Goal: Obtain resource: Obtain resource

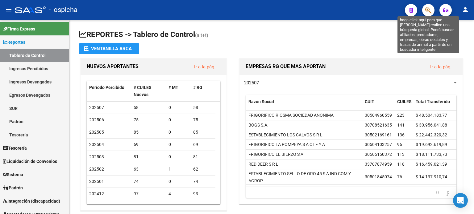
click at [429, 11] on icon "button" at bounding box center [428, 10] width 6 height 7
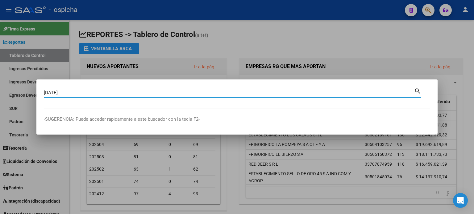
type input "[DATE]"
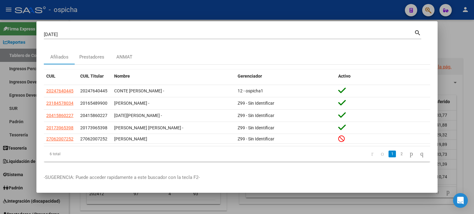
click at [444, 30] on div at bounding box center [237, 107] width 474 height 214
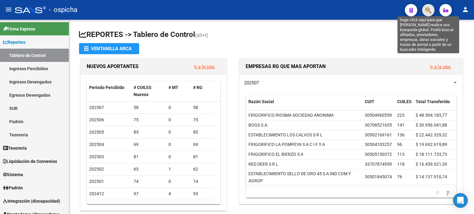
click at [428, 7] on icon "button" at bounding box center [428, 10] width 6 height 7
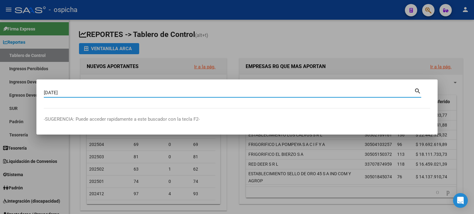
type input "[DATE]"
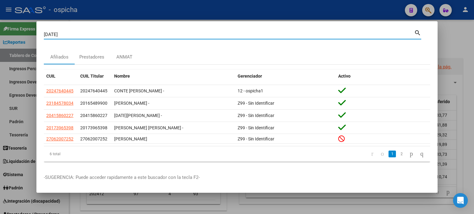
click at [462, 33] on div at bounding box center [237, 107] width 474 height 214
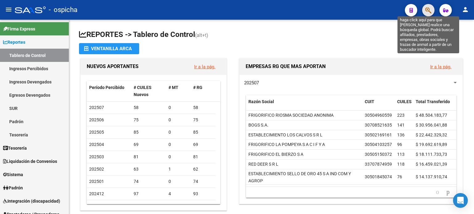
click at [427, 13] on icon "button" at bounding box center [428, 10] width 6 height 7
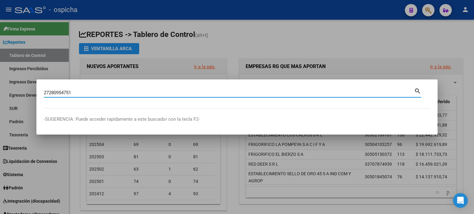
type input "27280954751"
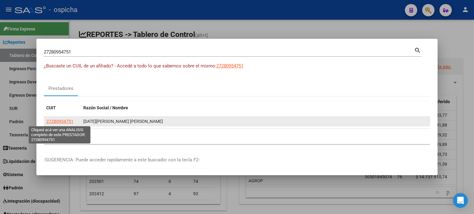
click at [66, 122] on span "27280954751" at bounding box center [59, 121] width 27 height 5
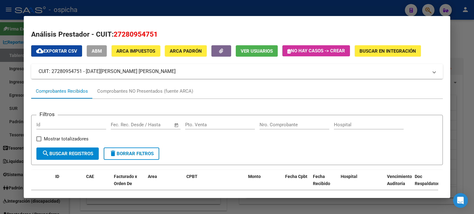
click at [462, 25] on div at bounding box center [237, 107] width 474 height 214
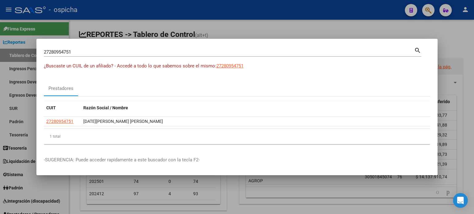
click at [440, 36] on div at bounding box center [237, 107] width 474 height 214
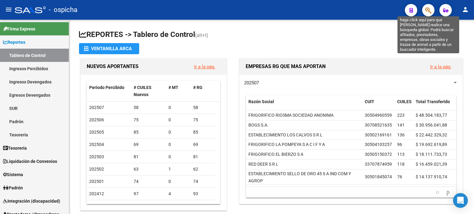
click at [429, 9] on icon "button" at bounding box center [428, 10] width 6 height 7
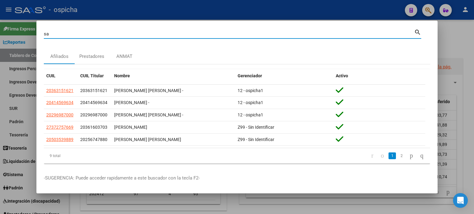
type input "s"
type input "[PERSON_NAME]"
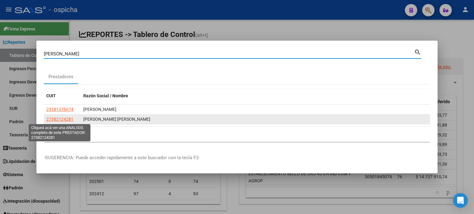
click at [68, 119] on span "27382124281" at bounding box center [59, 119] width 27 height 5
type textarea "27382124281"
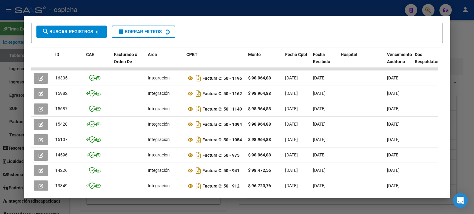
scroll to position [123, 0]
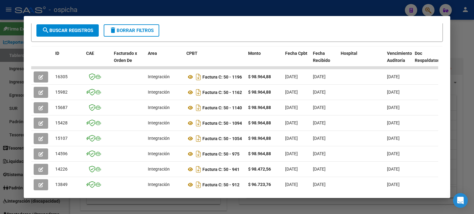
click at [454, 26] on div at bounding box center [237, 107] width 474 height 214
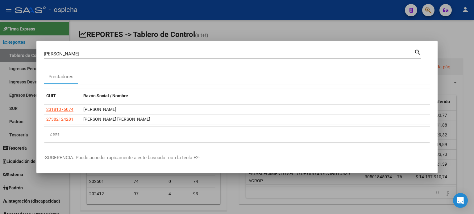
click at [73, 56] on input "[PERSON_NAME]" at bounding box center [229, 54] width 370 height 6
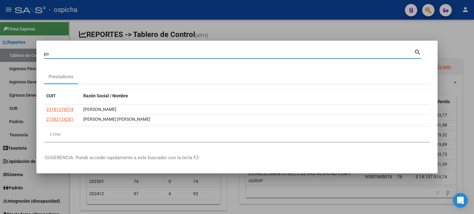
type input "p"
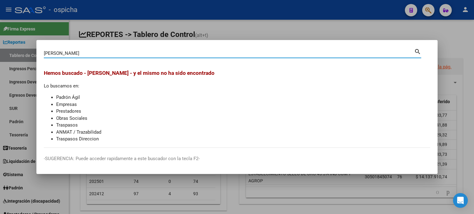
click at [416, 52] on mat-icon "search" at bounding box center [417, 50] width 7 height 7
type input "[PERSON_NAME]"
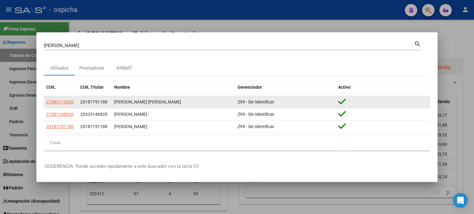
click at [122, 102] on div "[PERSON_NAME] [PERSON_NAME]" at bounding box center [173, 102] width 118 height 7
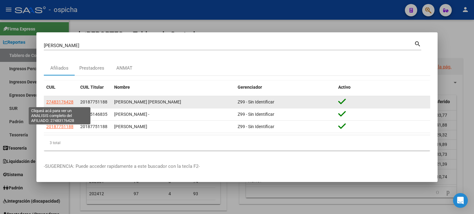
click at [66, 103] on span "27483176428" at bounding box center [59, 102] width 27 height 5
type textarea "27483176428"
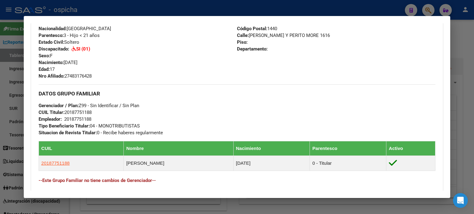
scroll to position [345, 0]
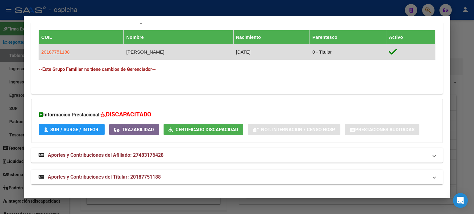
drag, startPoint x: 37, startPoint y: 55, endPoint x: 289, endPoint y: 75, distance: 252.4
copy div "Etiquetas: Estado: ACTIVO Última Alta Formal: [DATE] Comentario ADMIN: Migració…"
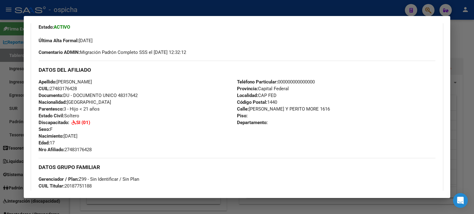
click at [463, 42] on div at bounding box center [237, 107] width 474 height 214
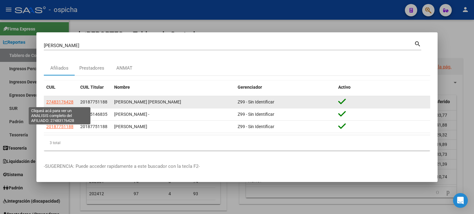
click at [64, 102] on span "27483176428" at bounding box center [59, 102] width 27 height 5
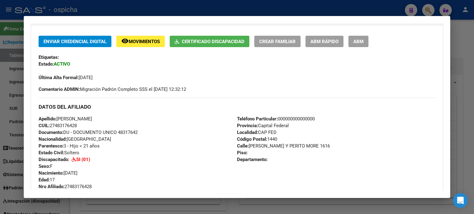
scroll to position [247, 0]
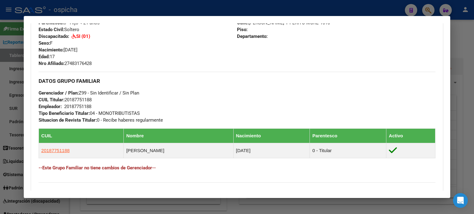
click at [463, 52] on div at bounding box center [237, 107] width 474 height 214
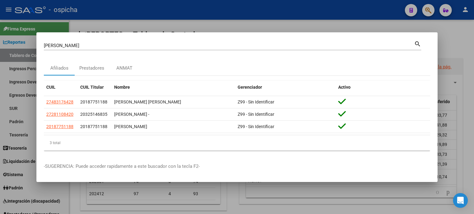
click at [415, 44] on mat-icon "search" at bounding box center [417, 43] width 7 height 7
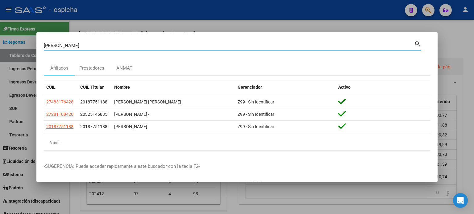
click at [460, 47] on div at bounding box center [237, 107] width 474 height 214
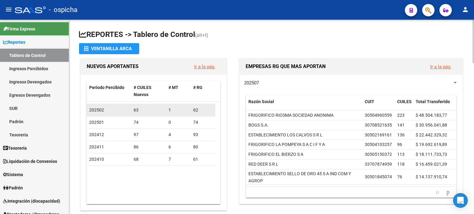
scroll to position [62, 0]
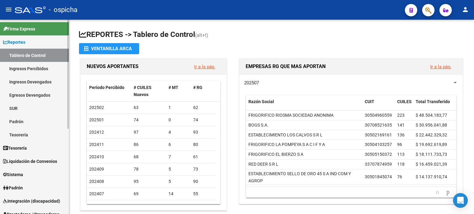
click at [27, 201] on span "Integración (discapacidad)" at bounding box center [31, 201] width 57 height 7
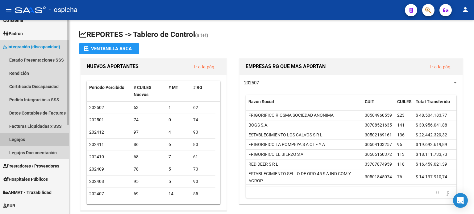
click at [21, 139] on link "Legajos" at bounding box center [34, 139] width 69 height 13
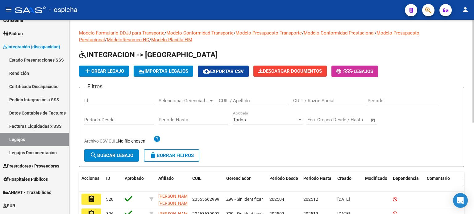
click at [243, 101] on input "CUIL / Apellido" at bounding box center [254, 101] width 70 height 6
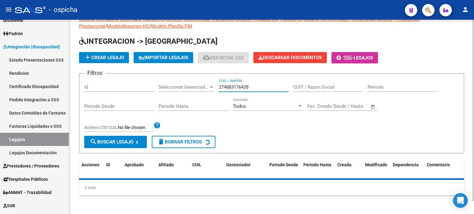
scroll to position [28, 0]
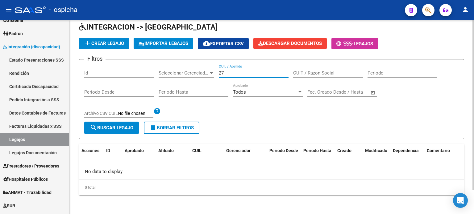
type input "2"
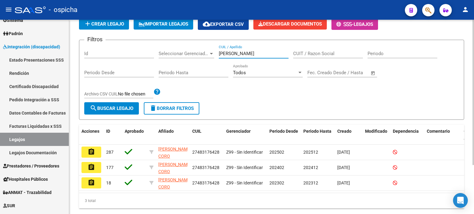
scroll to position [65, 0]
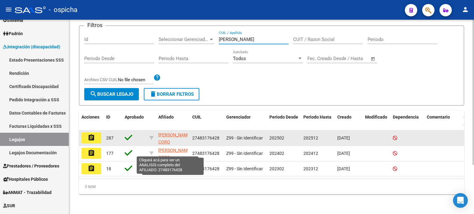
type input "[PERSON_NAME]"
click at [162, 133] on span "[PERSON_NAME] CORO [PERSON_NAME]" at bounding box center [174, 142] width 33 height 19
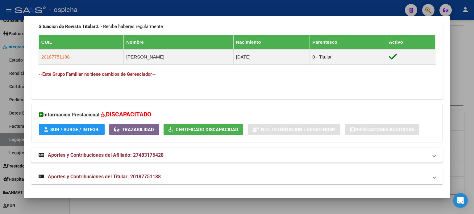
scroll to position [86, 0]
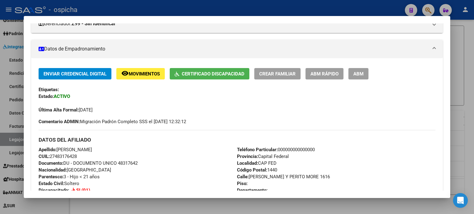
click at [454, 36] on div at bounding box center [237, 107] width 474 height 214
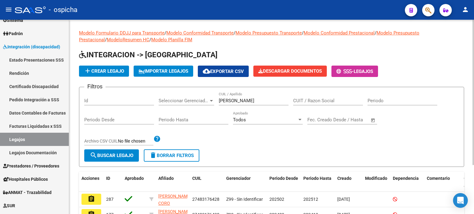
scroll to position [65, 0]
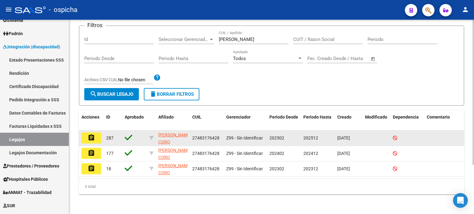
click at [92, 134] on mat-icon "assignment" at bounding box center [91, 137] width 7 height 7
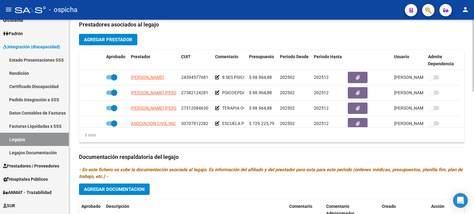
scroll to position [247, 0]
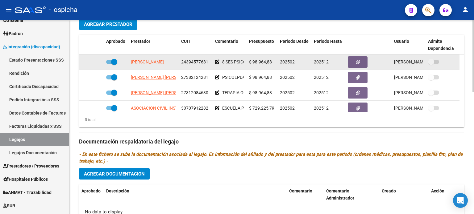
drag, startPoint x: 127, startPoint y: 61, endPoint x: 169, endPoint y: 68, distance: 42.3
click at [169, 68] on div "[PERSON_NAME] 24394577681 8 SES PSICOLOGIA MENSUALES $ 98.964,88 202502 202512 …" at bounding box center [269, 62] width 380 height 15
drag, startPoint x: 133, startPoint y: 58, endPoint x: 160, endPoint y: 66, distance: 28.8
click at [183, 68] on div "[PERSON_NAME] 24394577681 8 SES PSICOLOGIA MENSUALES $ 98.964,88 202502 202512 …" at bounding box center [269, 62] width 380 height 15
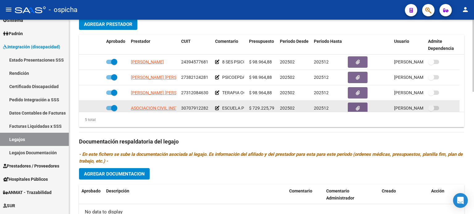
drag, startPoint x: 132, startPoint y: 59, endPoint x: 253, endPoint y: 103, distance: 129.2
click at [253, 103] on datatable-scroller "[PERSON_NAME] 24394577681 8 SES PSICOLOGIA MENSUALES $ 98.964,88 202502 202512 …" at bounding box center [271, 93] width 385 height 77
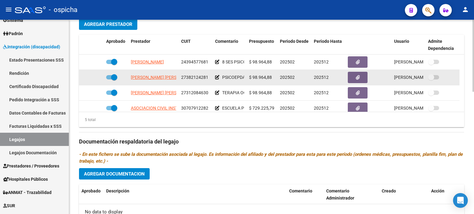
copy datatable-scroller "[PERSON_NAME] 24394577681 8 SES PSICOLOGIA MENSUALES $ 98.964,88 202502 202512 …"
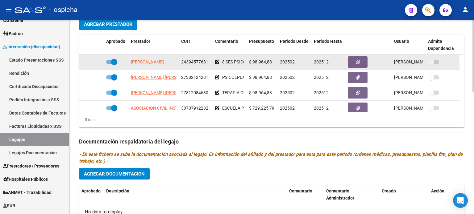
scroll to position [62, 0]
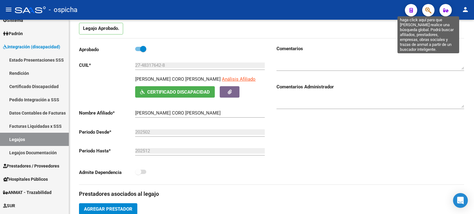
click at [427, 11] on icon "button" at bounding box center [428, 10] width 6 height 7
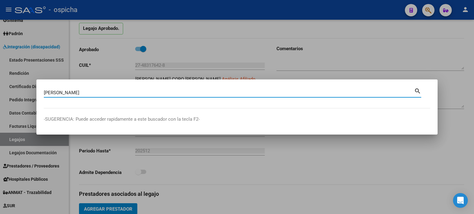
type input "[PERSON_NAME]"
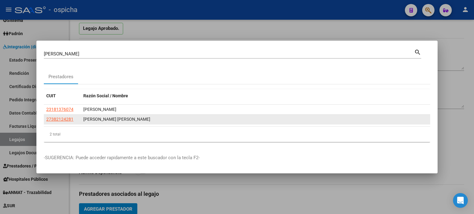
click at [112, 121] on div "[PERSON_NAME] [PERSON_NAME]" at bounding box center [255, 119] width 344 height 7
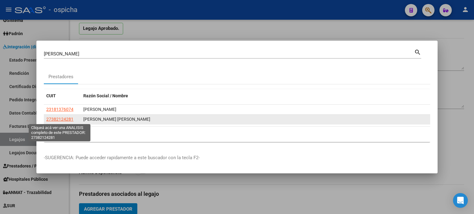
click at [68, 121] on span "27382124281" at bounding box center [59, 119] width 27 height 5
type textarea "27382124281"
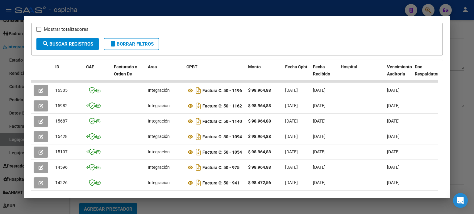
scroll to position [182, 0]
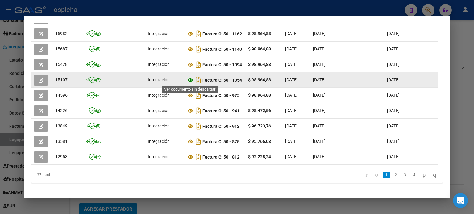
click at [189, 80] on icon at bounding box center [190, 79] width 8 height 7
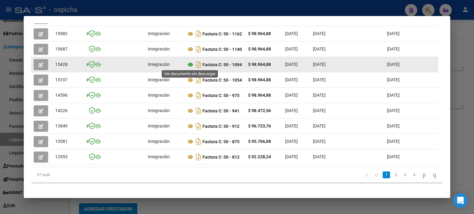
click at [189, 64] on icon at bounding box center [190, 64] width 8 height 7
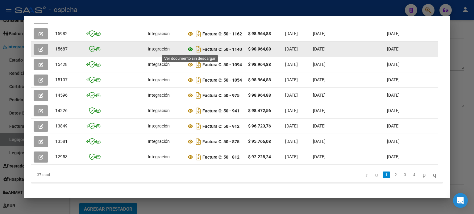
click at [190, 49] on icon at bounding box center [190, 49] width 8 height 7
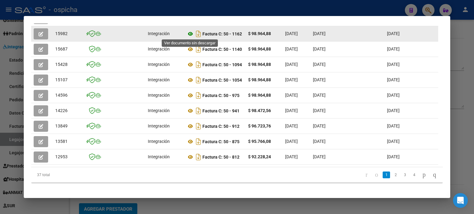
click at [192, 33] on icon at bounding box center [190, 33] width 8 height 7
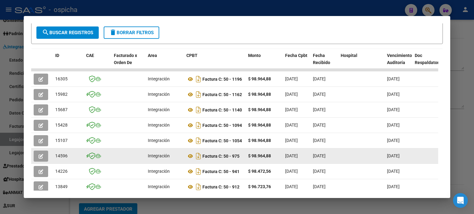
scroll to position [120, 0]
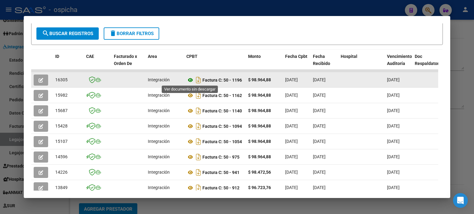
click at [189, 79] on icon at bounding box center [190, 79] width 8 height 7
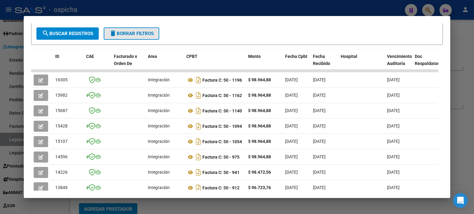
click at [149, 35] on span "delete Borrar Filtros" at bounding box center [131, 34] width 44 height 6
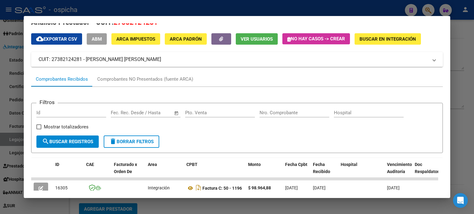
scroll to position [0, 0]
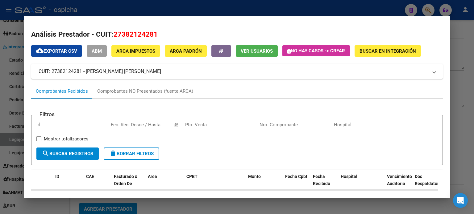
click at [467, 71] on div at bounding box center [237, 107] width 474 height 214
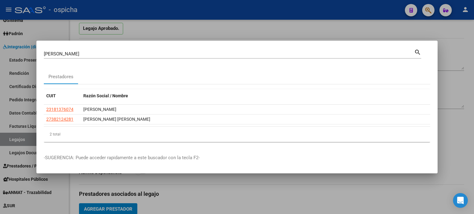
click at [66, 55] on input "[PERSON_NAME]" at bounding box center [229, 54] width 370 height 6
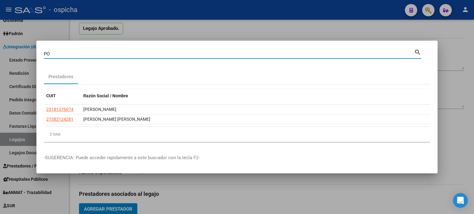
type input "P"
type input "[PERSON_NAME]"
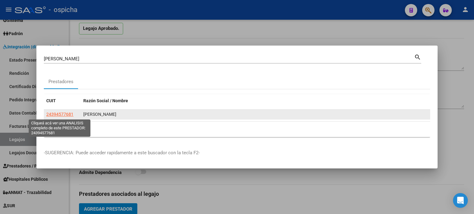
click at [68, 117] on span "24394577681" at bounding box center [59, 114] width 27 height 5
type textarea "24394577681"
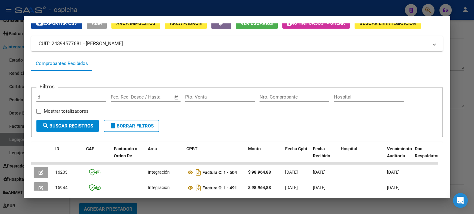
scroll to position [151, 0]
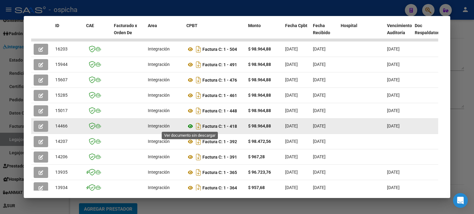
click at [192, 127] on icon at bounding box center [190, 126] width 8 height 7
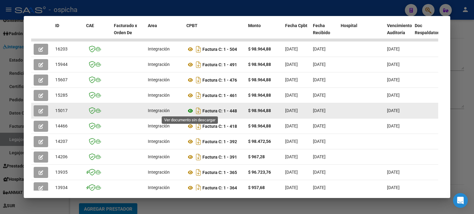
click at [190, 111] on icon at bounding box center [190, 110] width 8 height 7
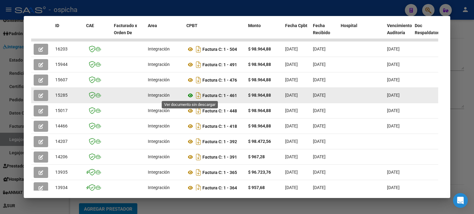
click at [190, 93] on icon at bounding box center [190, 95] width 8 height 7
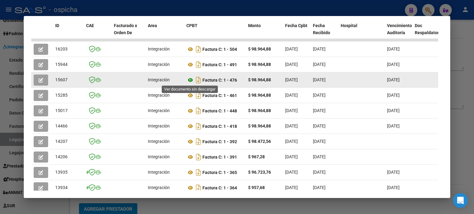
click at [190, 80] on icon at bounding box center [190, 79] width 8 height 7
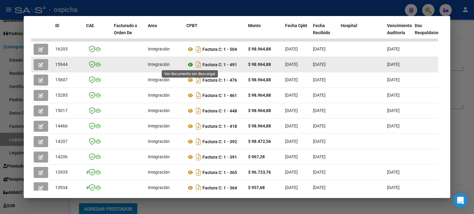
click at [191, 65] on icon at bounding box center [190, 64] width 8 height 7
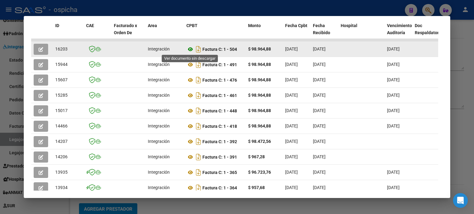
click at [190, 47] on icon at bounding box center [190, 49] width 8 height 7
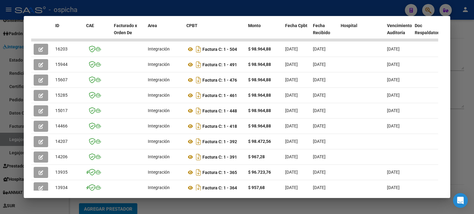
click at [457, 30] on div at bounding box center [237, 107] width 474 height 214
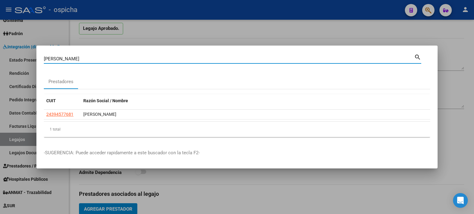
click at [78, 59] on input "[PERSON_NAME]" at bounding box center [229, 59] width 370 height 6
type input "C"
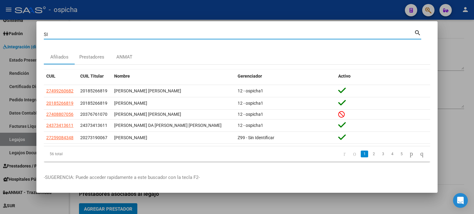
type input "S"
type input "[PERSON_NAME]"
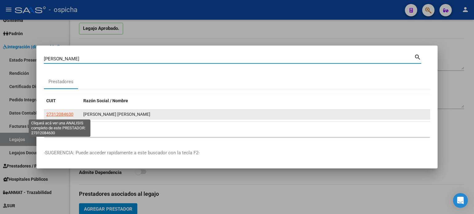
click at [68, 115] on span "27312084630" at bounding box center [59, 114] width 27 height 5
type textarea "27312084630"
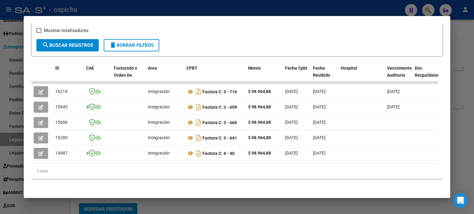
scroll to position [113, 0]
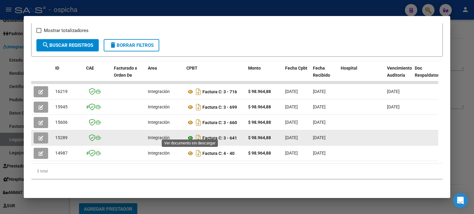
click at [190, 134] on icon at bounding box center [190, 137] width 8 height 7
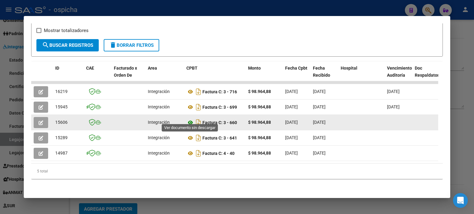
click at [189, 119] on icon at bounding box center [190, 122] width 8 height 7
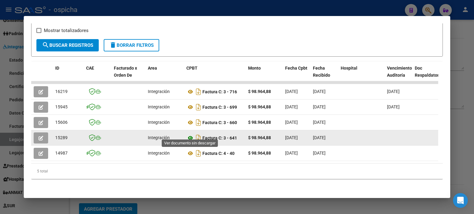
click at [191, 134] on icon at bounding box center [190, 137] width 8 height 7
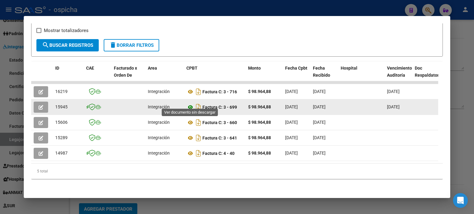
click at [190, 104] on icon at bounding box center [190, 107] width 8 height 7
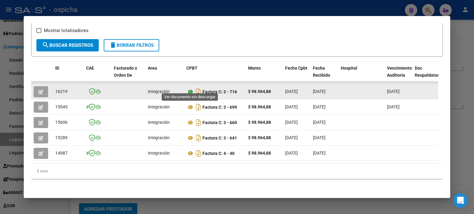
click at [189, 88] on icon at bounding box center [190, 91] width 8 height 7
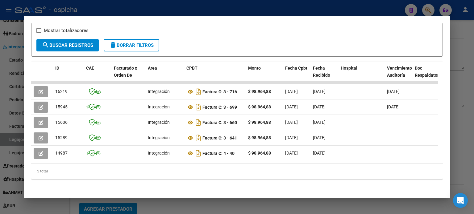
click at [457, 35] on div at bounding box center [237, 107] width 474 height 214
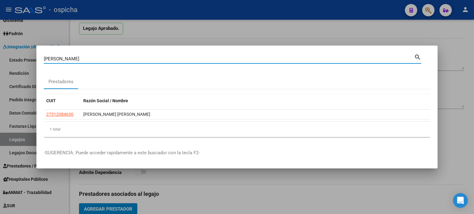
click at [71, 60] on input "[PERSON_NAME]" at bounding box center [229, 59] width 370 height 6
type input "P"
type input "ASOCIACION CIVIL"
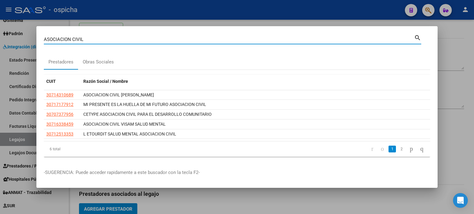
click at [460, 31] on div at bounding box center [237, 107] width 474 height 214
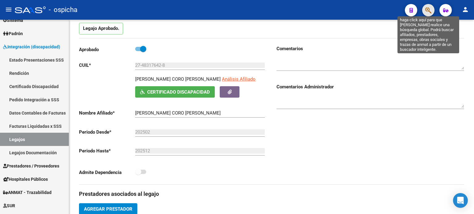
click at [430, 11] on icon "button" at bounding box center [428, 10] width 6 height 7
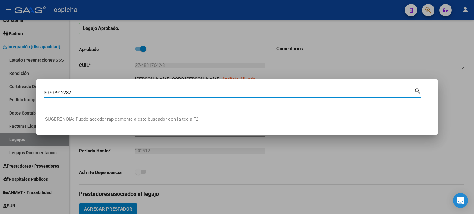
type input "30707912282"
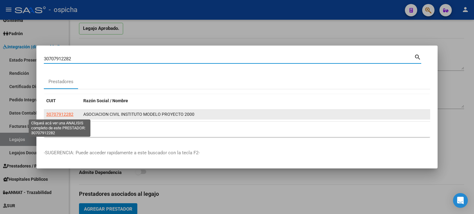
click at [68, 114] on span "30707912282" at bounding box center [59, 114] width 27 height 5
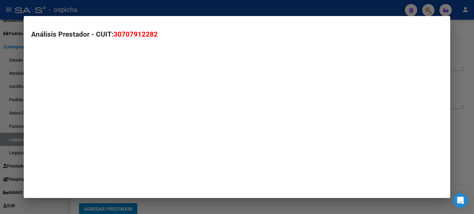
type textarea "30707912282"
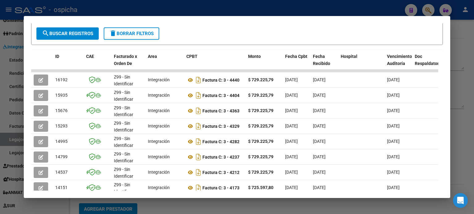
scroll to position [151, 0]
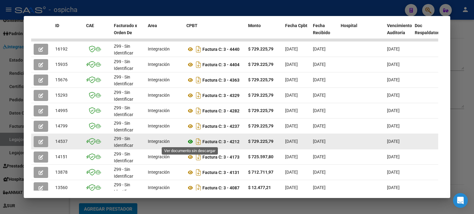
click at [192, 141] on icon at bounding box center [190, 141] width 8 height 7
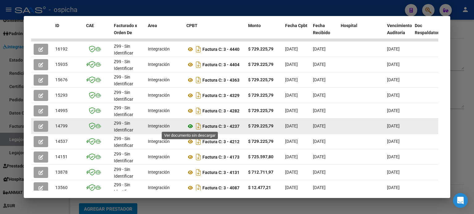
click at [191, 126] on icon at bounding box center [190, 126] width 8 height 7
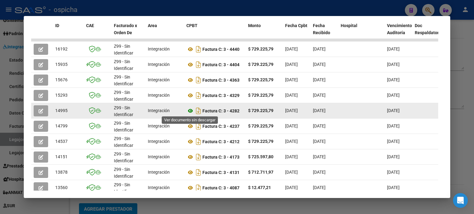
click at [191, 111] on icon at bounding box center [190, 110] width 8 height 7
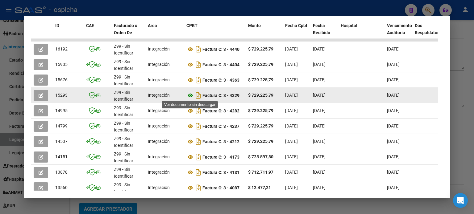
click at [190, 95] on icon at bounding box center [190, 95] width 8 height 7
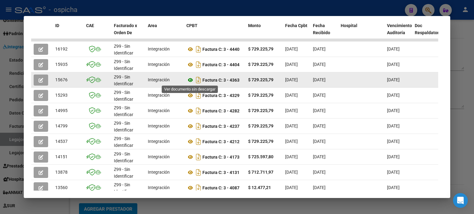
click at [191, 81] on icon at bounding box center [190, 79] width 8 height 7
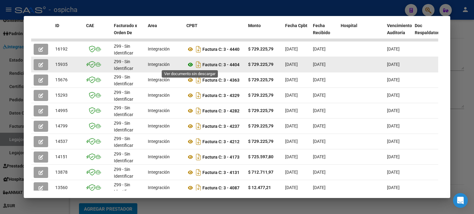
click at [190, 65] on icon at bounding box center [190, 64] width 8 height 7
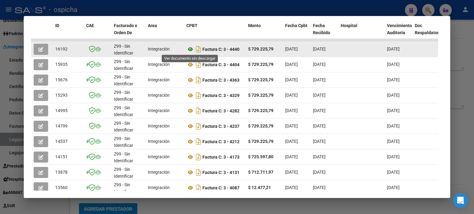
click at [190, 48] on icon at bounding box center [190, 49] width 8 height 7
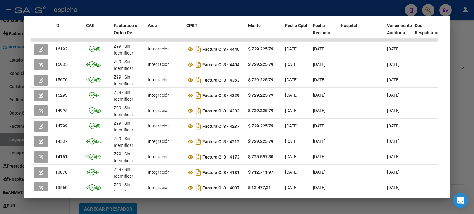
click at [459, 23] on div at bounding box center [237, 107] width 474 height 214
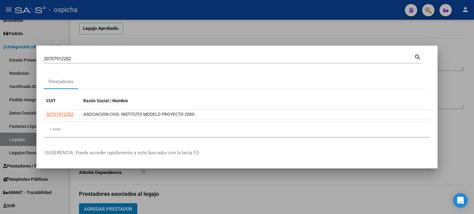
click at [416, 58] on mat-icon "search" at bounding box center [417, 56] width 7 height 7
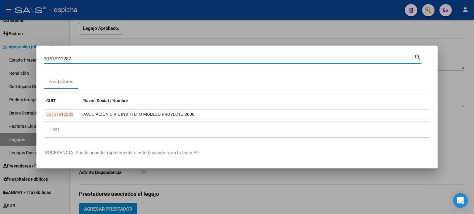
click at [441, 32] on div at bounding box center [237, 107] width 474 height 214
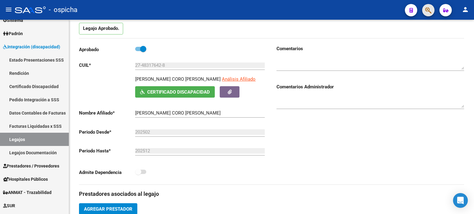
click at [424, 11] on button "button" at bounding box center [428, 10] width 12 height 12
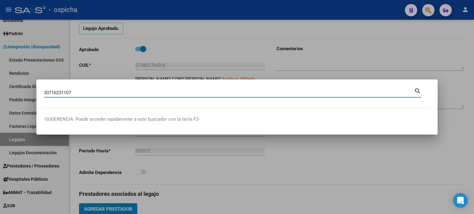
type input "30716231107"
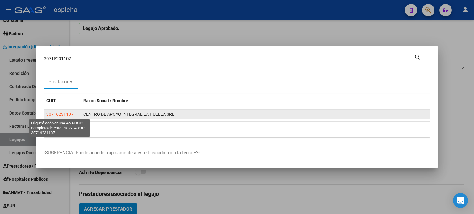
click at [65, 116] on span "30716231107" at bounding box center [59, 114] width 27 height 5
type textarea "30716231107"
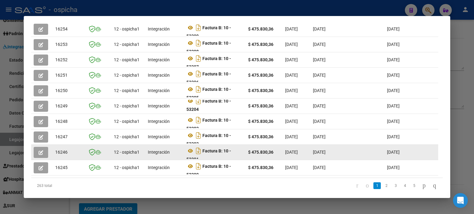
scroll to position [190, 0]
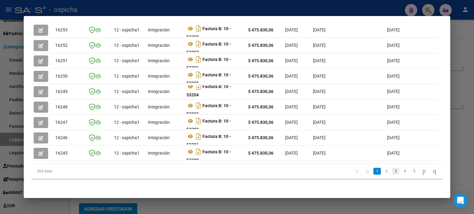
click at [392, 172] on link "3" at bounding box center [395, 171] width 7 height 7
click at [401, 172] on link "4" at bounding box center [404, 171] width 7 height 7
click at [401, 172] on link "5" at bounding box center [404, 171] width 7 height 7
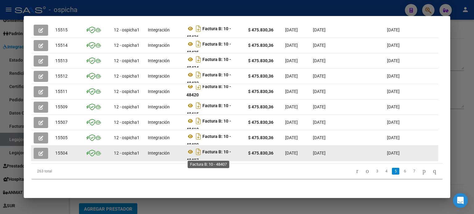
scroll to position [4, 0]
click at [191, 145] on icon at bounding box center [190, 148] width 8 height 7
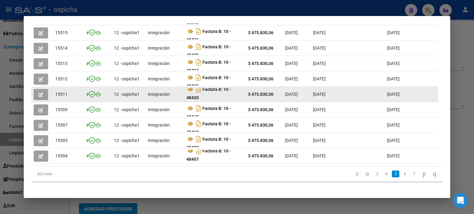
scroll to position [190, 0]
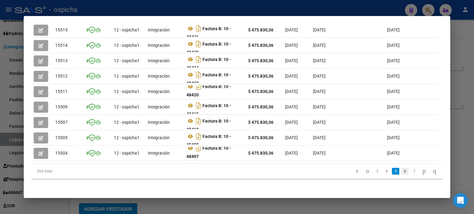
click at [401, 171] on link "6" at bounding box center [404, 171] width 7 height 7
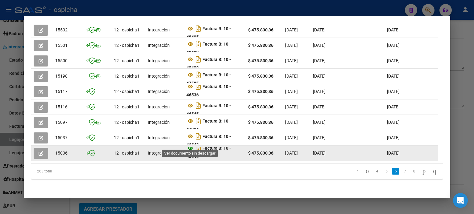
click at [191, 145] on icon at bounding box center [190, 148] width 8 height 7
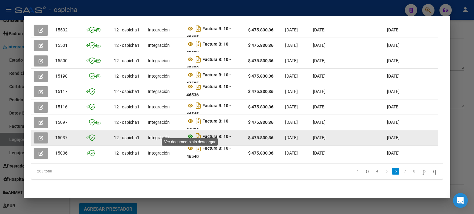
click at [190, 134] on icon at bounding box center [190, 136] width 8 height 7
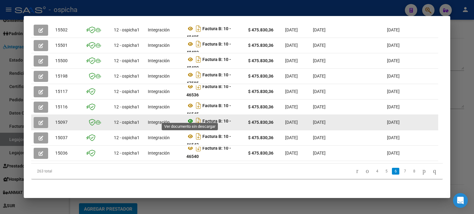
click at [190, 118] on icon at bounding box center [190, 121] width 8 height 7
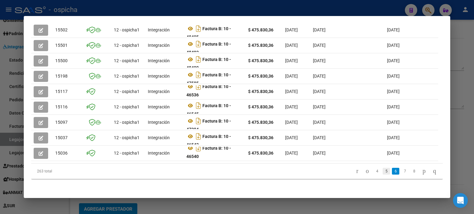
click at [382, 172] on link "5" at bounding box center [385, 171] width 7 height 7
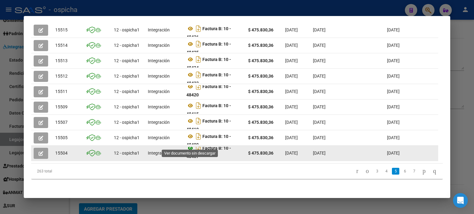
click at [190, 145] on icon at bounding box center [190, 148] width 8 height 7
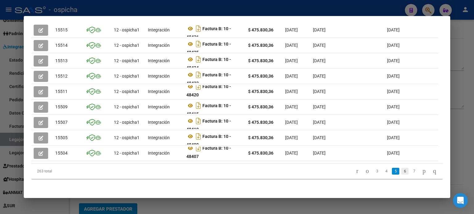
click at [401, 171] on link "6" at bounding box center [404, 171] width 7 height 7
click at [382, 171] on link "5" at bounding box center [385, 171] width 7 height 7
click at [401, 172] on link "6" at bounding box center [404, 171] width 7 height 7
click at [373, 172] on link "4" at bounding box center [376, 171] width 7 height 7
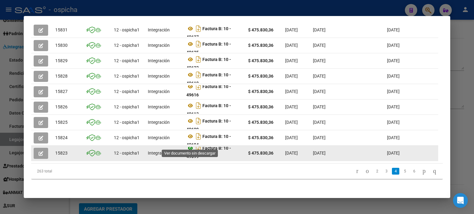
click at [192, 145] on icon at bounding box center [190, 148] width 8 height 7
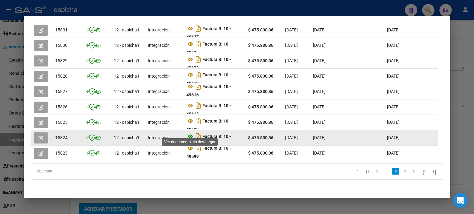
click at [191, 133] on icon at bounding box center [190, 136] width 8 height 7
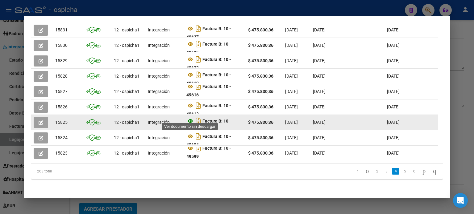
click at [190, 118] on icon at bounding box center [190, 121] width 8 height 7
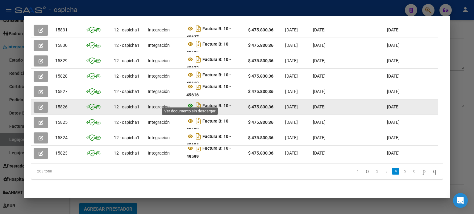
click at [189, 102] on icon at bounding box center [190, 105] width 8 height 7
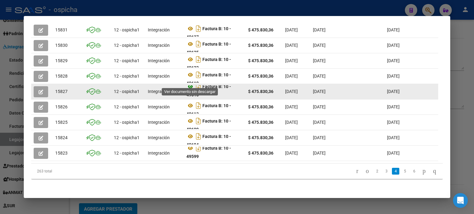
click at [192, 83] on icon at bounding box center [190, 86] width 8 height 7
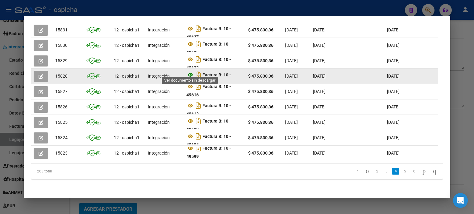
click at [190, 72] on icon at bounding box center [190, 74] width 8 height 7
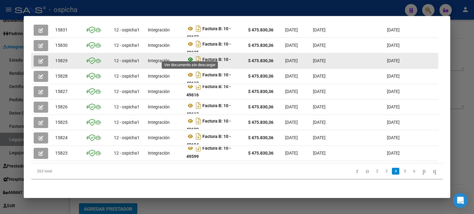
click at [191, 56] on icon at bounding box center [190, 59] width 8 height 7
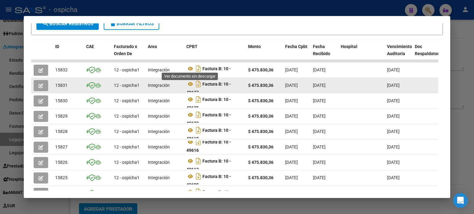
scroll to position [128, 0]
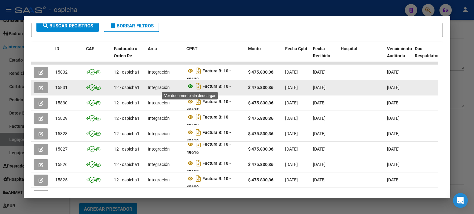
click at [191, 85] on icon at bounding box center [190, 86] width 8 height 7
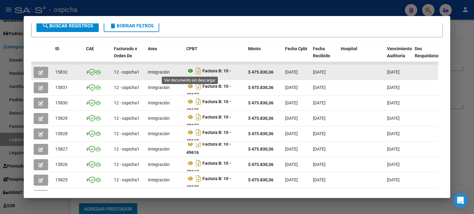
click at [190, 71] on icon at bounding box center [190, 70] width 8 height 7
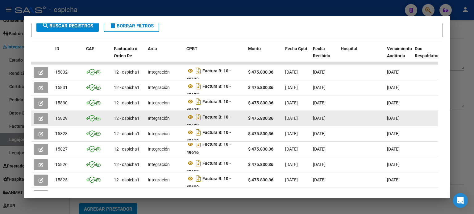
scroll to position [190, 0]
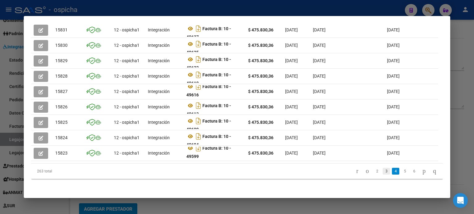
click at [382, 172] on link "3" at bounding box center [385, 171] width 7 height 7
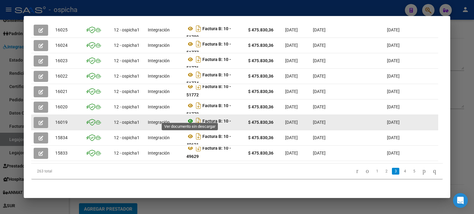
click at [191, 118] on icon at bounding box center [190, 121] width 8 height 7
click at [189, 118] on icon at bounding box center [190, 121] width 8 height 7
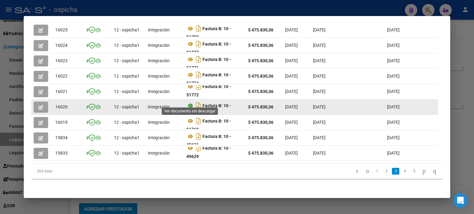
click at [190, 103] on icon at bounding box center [190, 105] width 8 height 7
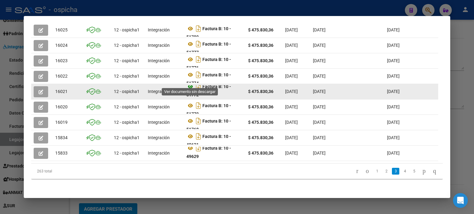
click at [191, 84] on icon at bounding box center [190, 86] width 8 height 7
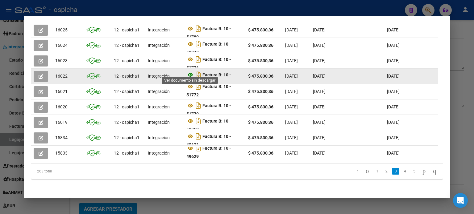
click at [190, 71] on icon at bounding box center [190, 74] width 8 height 7
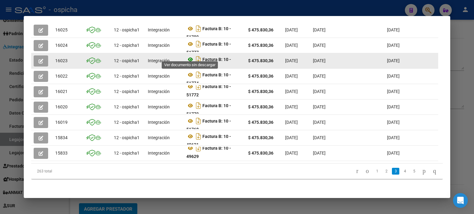
click at [189, 56] on icon at bounding box center [190, 59] width 8 height 7
click at [191, 56] on icon at bounding box center [190, 59] width 8 height 7
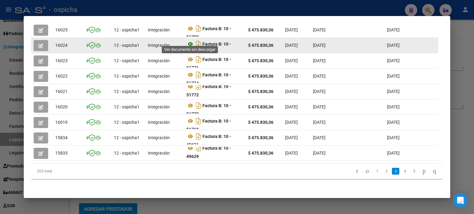
click at [190, 41] on icon at bounding box center [190, 43] width 8 height 7
click at [192, 40] on icon at bounding box center [190, 43] width 8 height 7
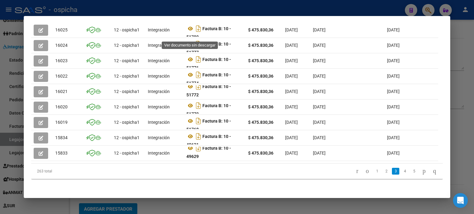
scroll to position [128, 0]
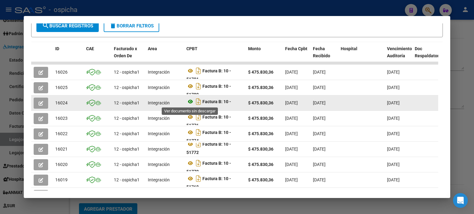
click at [191, 100] on icon at bounding box center [190, 101] width 8 height 7
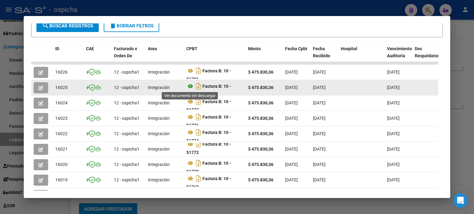
click at [190, 87] on icon at bounding box center [190, 86] width 8 height 7
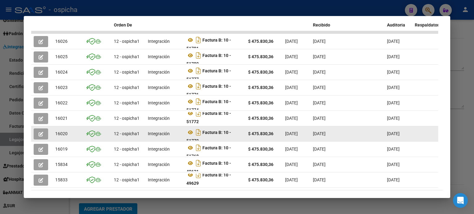
scroll to position [190, 0]
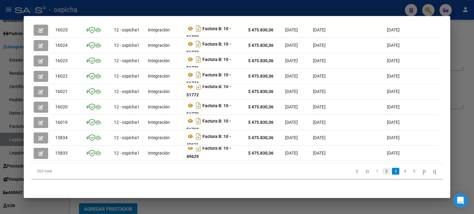
click at [382, 172] on link "2" at bounding box center [385, 171] width 7 height 7
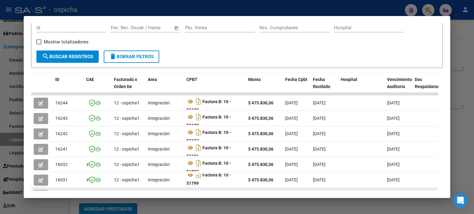
scroll to position [4, 0]
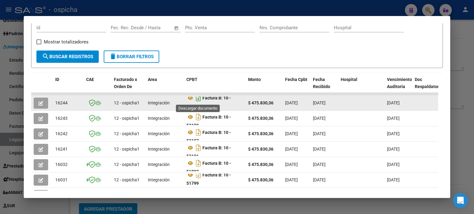
click at [198, 98] on icon "Descargar documento" at bounding box center [198, 98] width 8 height 10
click at [190, 96] on icon at bounding box center [190, 97] width 8 height 7
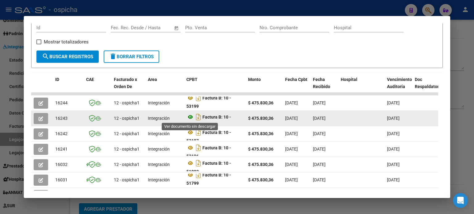
click at [189, 117] on icon at bounding box center [190, 116] width 8 height 7
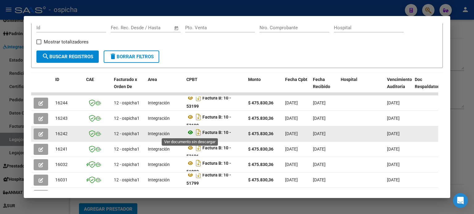
click at [189, 131] on icon at bounding box center [190, 132] width 8 height 7
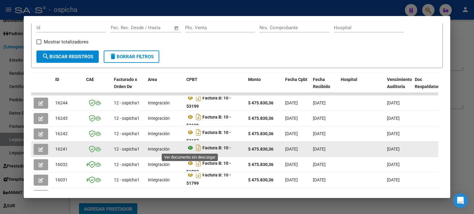
click at [190, 147] on icon at bounding box center [190, 147] width 8 height 7
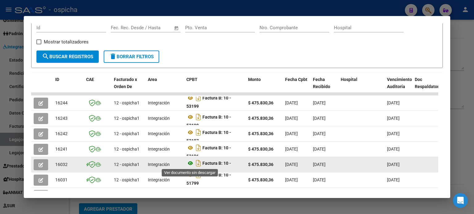
click at [190, 162] on icon at bounding box center [190, 163] width 8 height 7
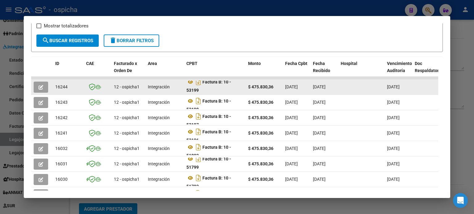
scroll to position [159, 0]
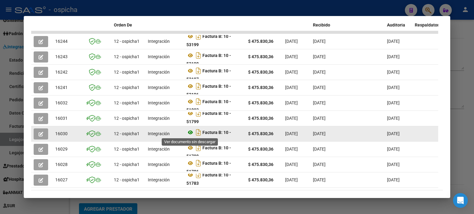
click at [192, 131] on icon at bounding box center [190, 132] width 8 height 7
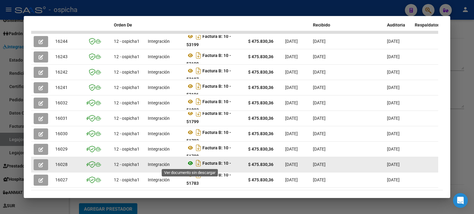
click at [190, 164] on icon at bounding box center [190, 163] width 8 height 7
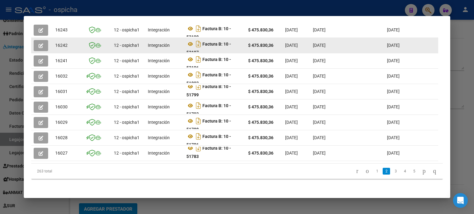
scroll to position [190, 0]
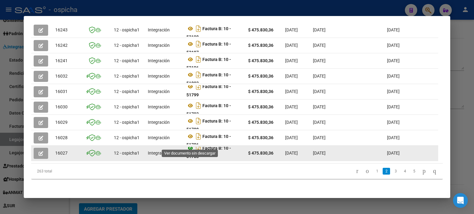
click at [189, 145] on icon at bounding box center [190, 148] width 8 height 7
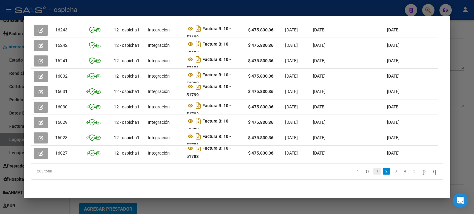
click at [373, 171] on link "1" at bounding box center [376, 171] width 7 height 7
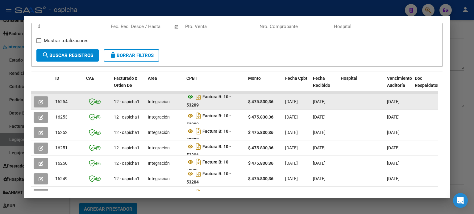
scroll to position [97, 0]
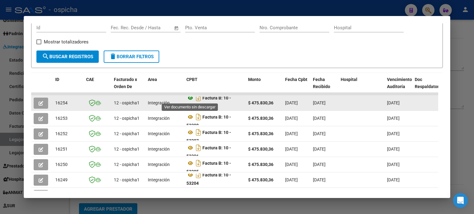
click at [190, 98] on icon at bounding box center [190, 97] width 8 height 7
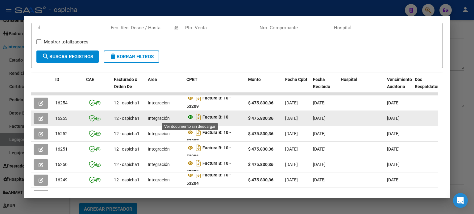
click at [188, 116] on icon at bounding box center [190, 116] width 8 height 7
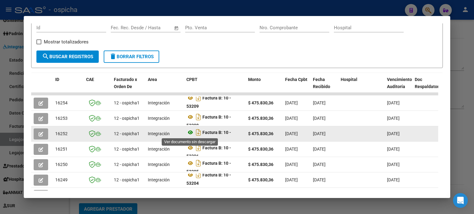
click at [189, 131] on icon at bounding box center [190, 132] width 8 height 7
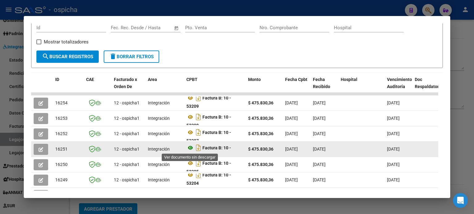
click at [189, 149] on icon at bounding box center [190, 147] width 8 height 7
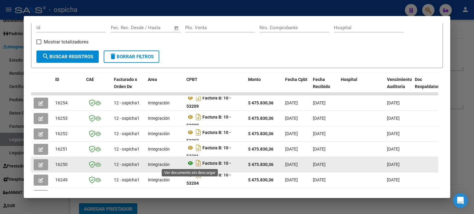
click at [190, 162] on icon at bounding box center [190, 163] width 8 height 7
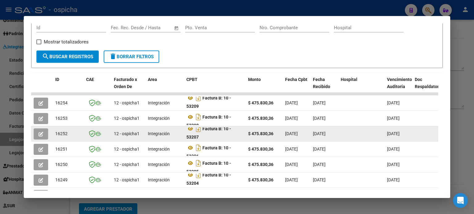
scroll to position [4, 0]
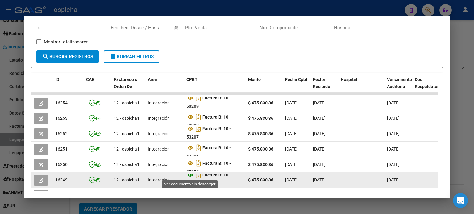
click at [190, 175] on icon at bounding box center [190, 174] width 8 height 7
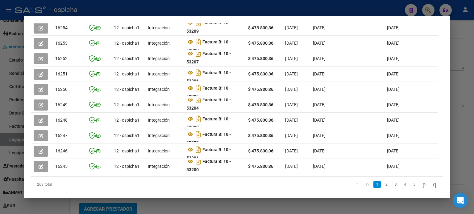
scroll to position [189, 0]
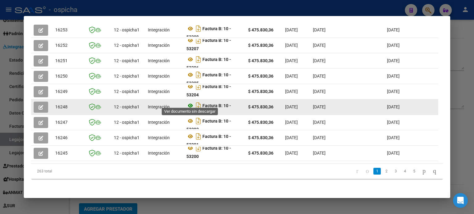
click at [191, 104] on icon at bounding box center [190, 105] width 8 height 7
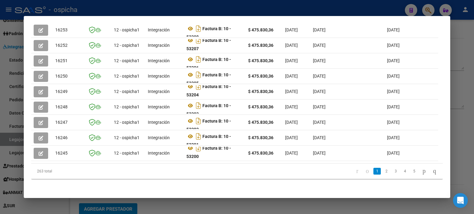
click at [459, 25] on div at bounding box center [237, 107] width 474 height 214
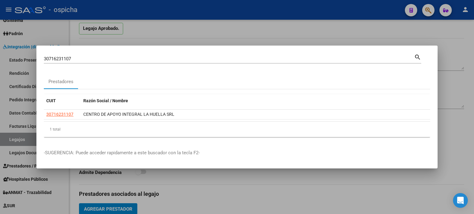
click at [427, 11] on div at bounding box center [237, 107] width 474 height 214
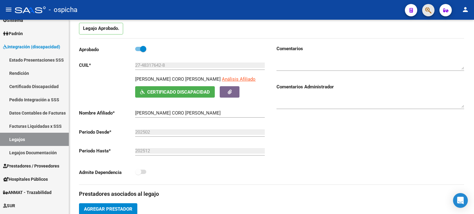
click at [432, 7] on button "button" at bounding box center [428, 10] width 12 height 12
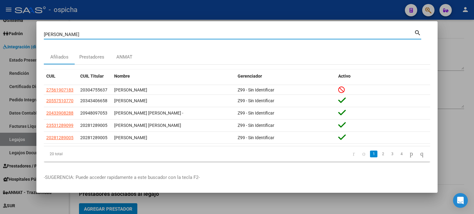
click at [61, 33] on input "[PERSON_NAME]" at bounding box center [229, 35] width 370 height 6
type input "P"
type input "2718261457"
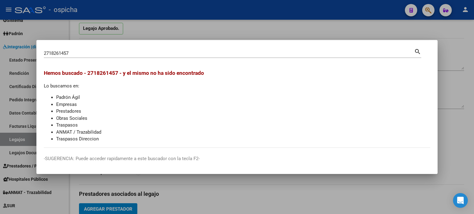
click at [218, 27] on div at bounding box center [237, 107] width 474 height 214
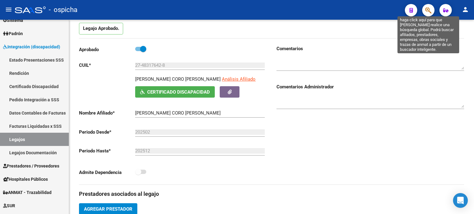
click at [430, 10] on icon "button" at bounding box center [428, 10] width 6 height 7
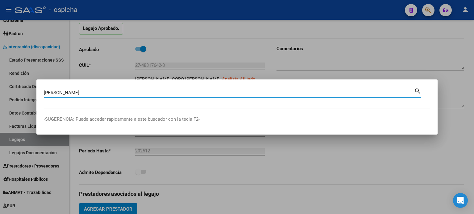
type input "[PERSON_NAME]"
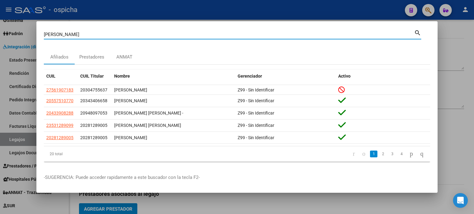
click at [456, 57] on div at bounding box center [237, 107] width 474 height 214
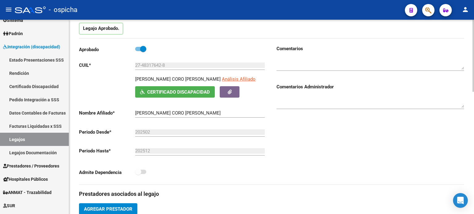
scroll to position [0, 0]
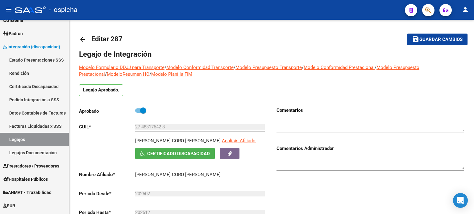
click at [433, 13] on button "button" at bounding box center [428, 10] width 12 height 12
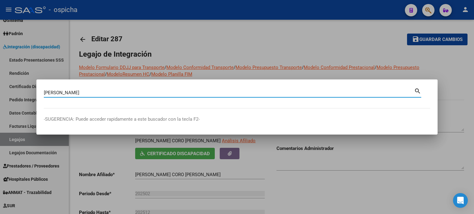
type input "[PERSON_NAME]"
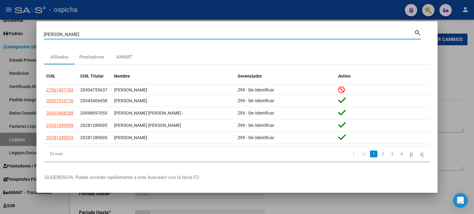
click at [427, 9] on div at bounding box center [237, 107] width 474 height 214
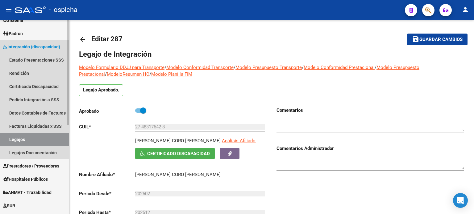
click at [17, 140] on link "Legajos" at bounding box center [34, 139] width 69 height 13
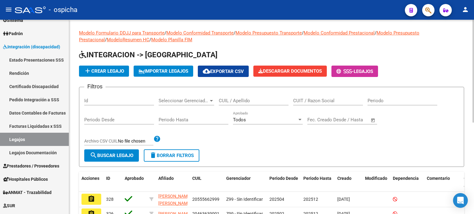
click at [320, 102] on input "CUIT / Razon Social" at bounding box center [328, 101] width 70 height 6
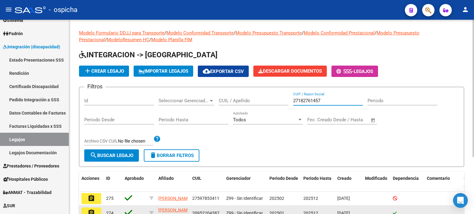
type input "27182761457"
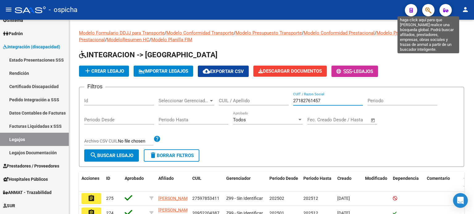
click at [426, 12] on icon "button" at bounding box center [428, 10] width 6 height 7
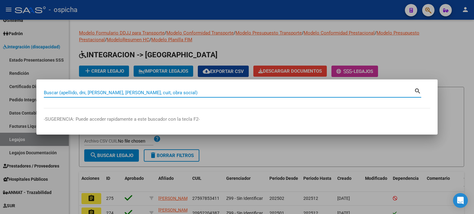
click at [423, 54] on div at bounding box center [237, 107] width 474 height 214
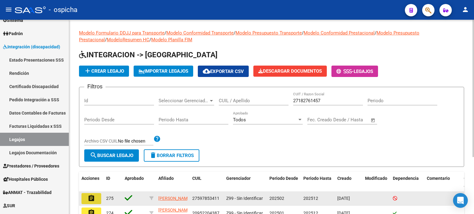
click at [88, 200] on mat-icon "assignment" at bounding box center [91, 198] width 7 height 7
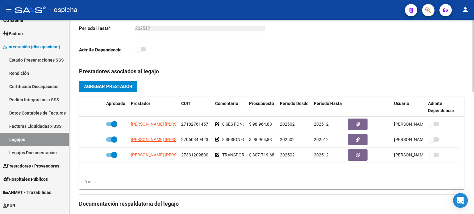
scroll to position [185, 0]
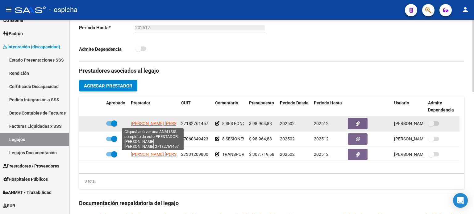
click at [163, 126] on span "[PERSON_NAME] [PERSON_NAME]" at bounding box center [164, 123] width 67 height 5
type textarea "27182761457"
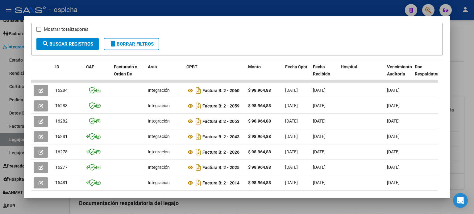
scroll to position [123, 0]
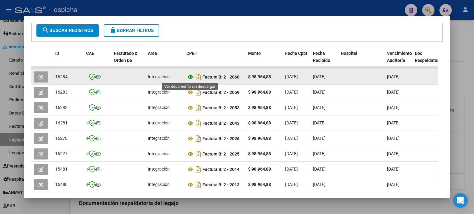
click at [189, 77] on icon at bounding box center [190, 76] width 8 height 7
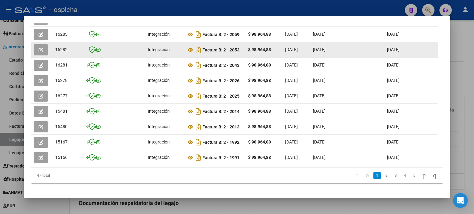
scroll to position [190, 0]
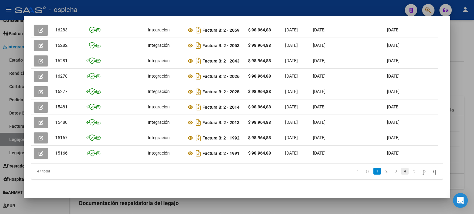
click at [401, 172] on link "4" at bounding box center [404, 171] width 7 height 7
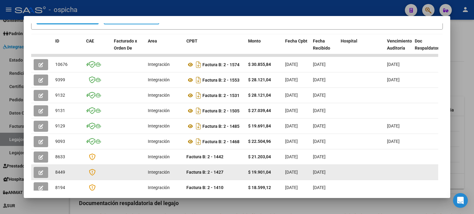
scroll to position [183, 0]
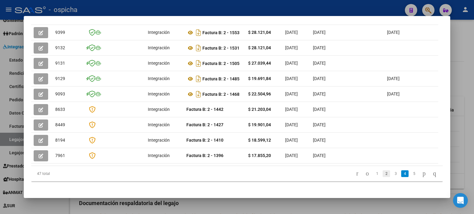
click at [382, 172] on link "2" at bounding box center [385, 174] width 7 height 7
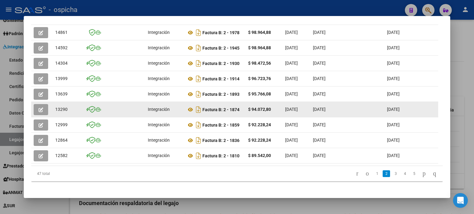
scroll to position [152, 0]
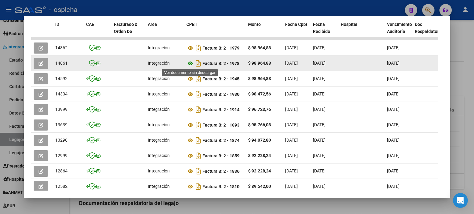
click at [191, 63] on icon at bounding box center [190, 63] width 8 height 7
click at [190, 64] on icon at bounding box center [190, 63] width 8 height 7
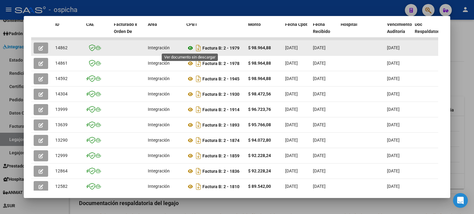
click at [192, 47] on icon at bounding box center [190, 47] width 8 height 7
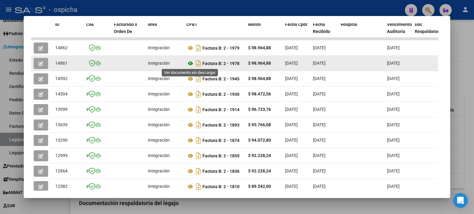
click at [191, 63] on icon at bounding box center [190, 63] width 8 height 7
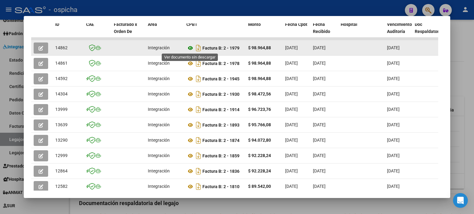
click at [190, 46] on icon at bounding box center [190, 47] width 8 height 7
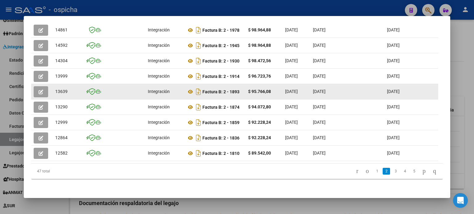
scroll to position [190, 0]
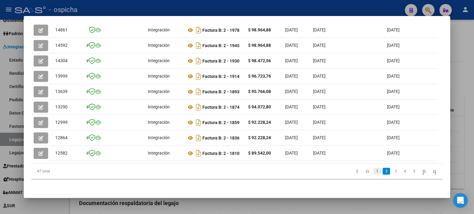
click at [373, 171] on link "1" at bounding box center [376, 171] width 7 height 7
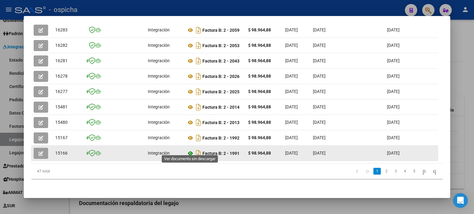
click at [191, 150] on icon at bounding box center [190, 153] width 8 height 7
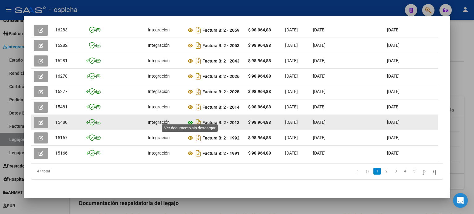
click at [189, 119] on icon at bounding box center [190, 122] width 8 height 7
